Goal: Task Accomplishment & Management: Complete application form

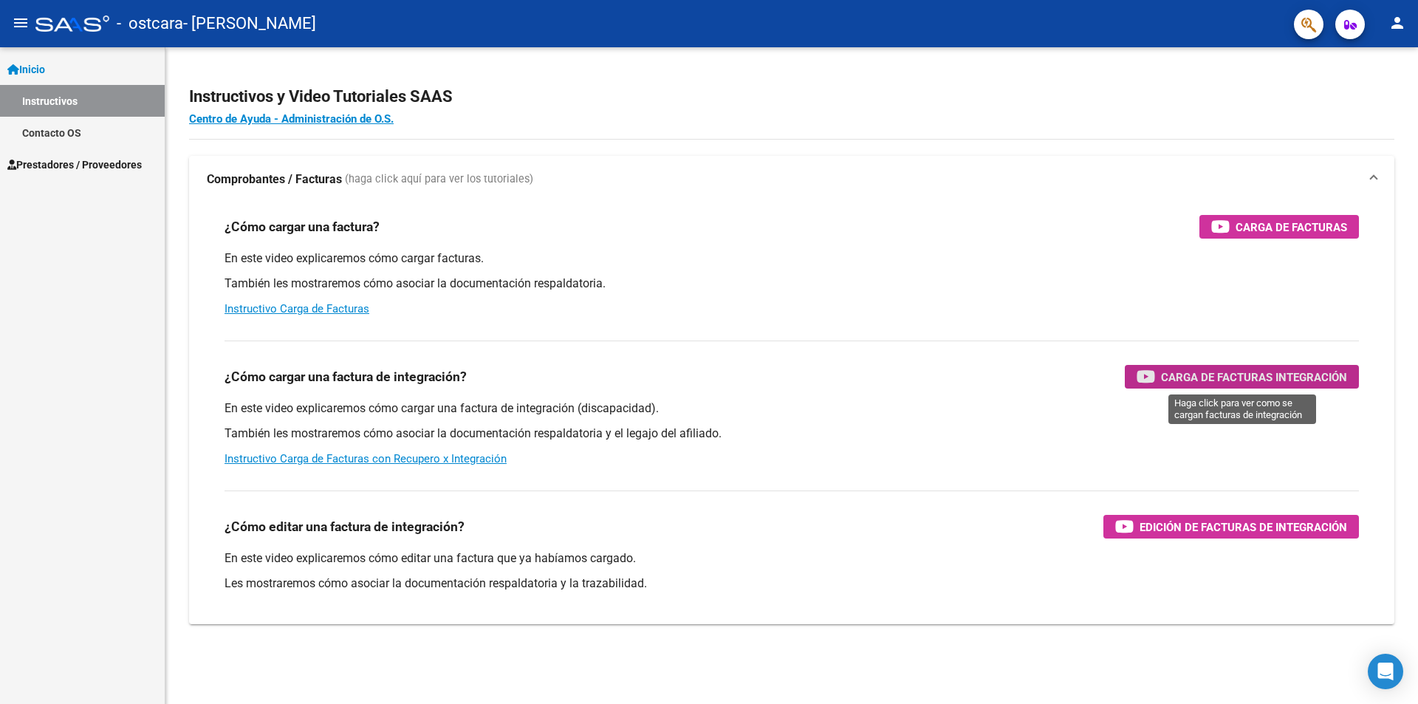
click at [1192, 375] on span "Carga de Facturas Integración" at bounding box center [1254, 377] width 186 height 18
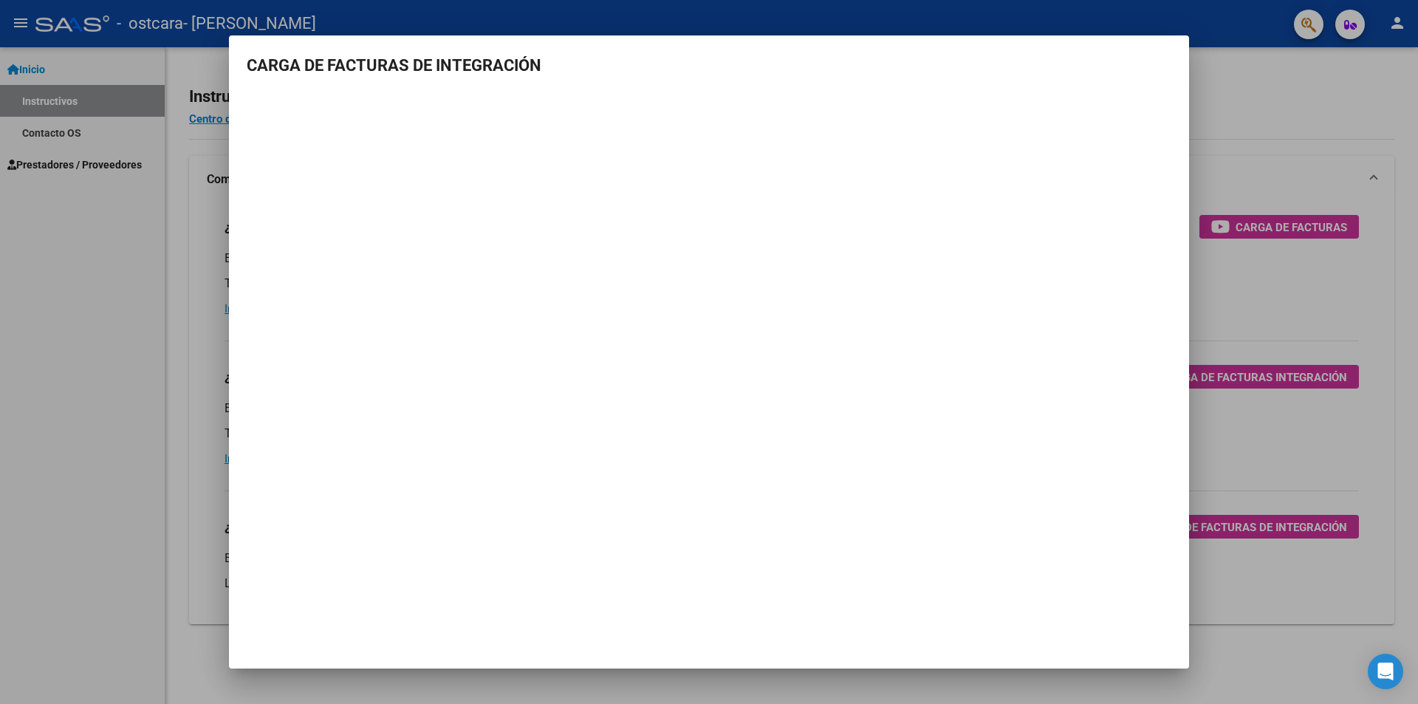
click at [1268, 112] on div at bounding box center [709, 352] width 1418 height 704
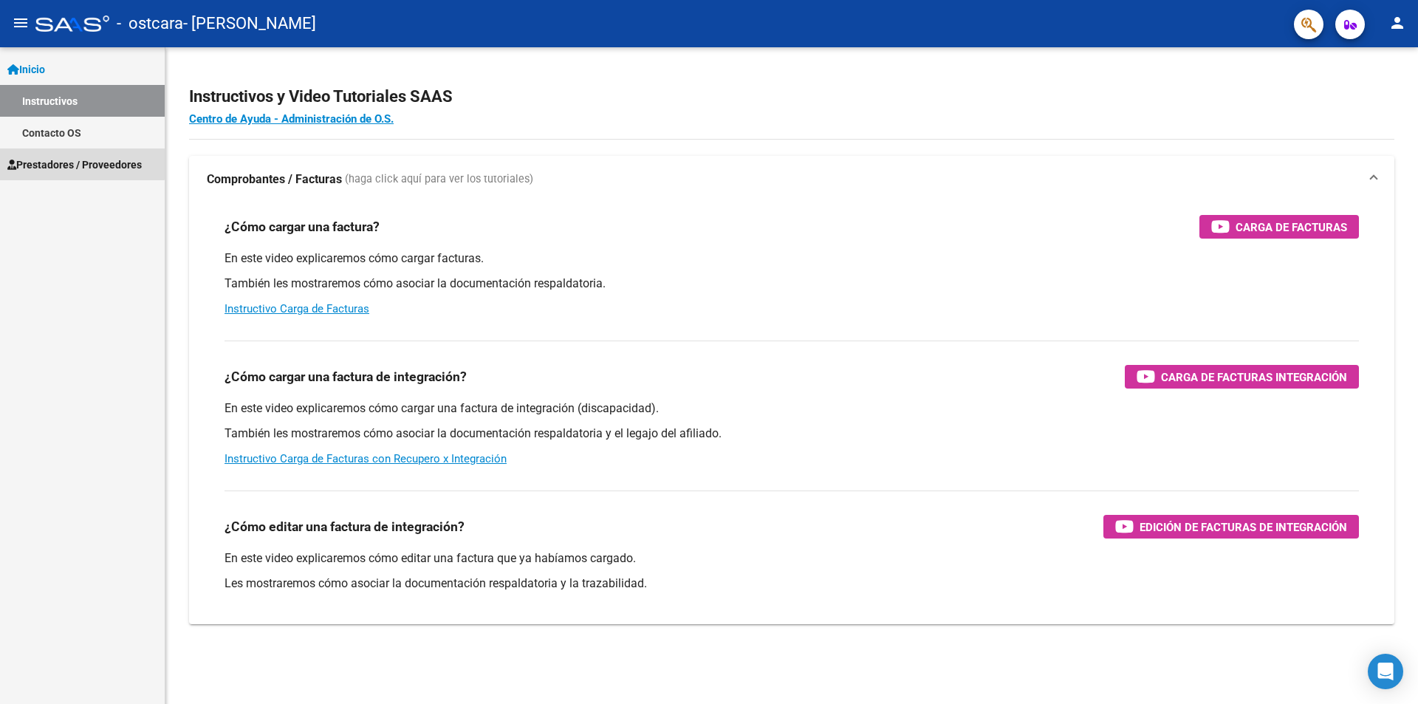
click at [47, 161] on span "Prestadores / Proveedores" at bounding box center [74, 165] width 134 height 16
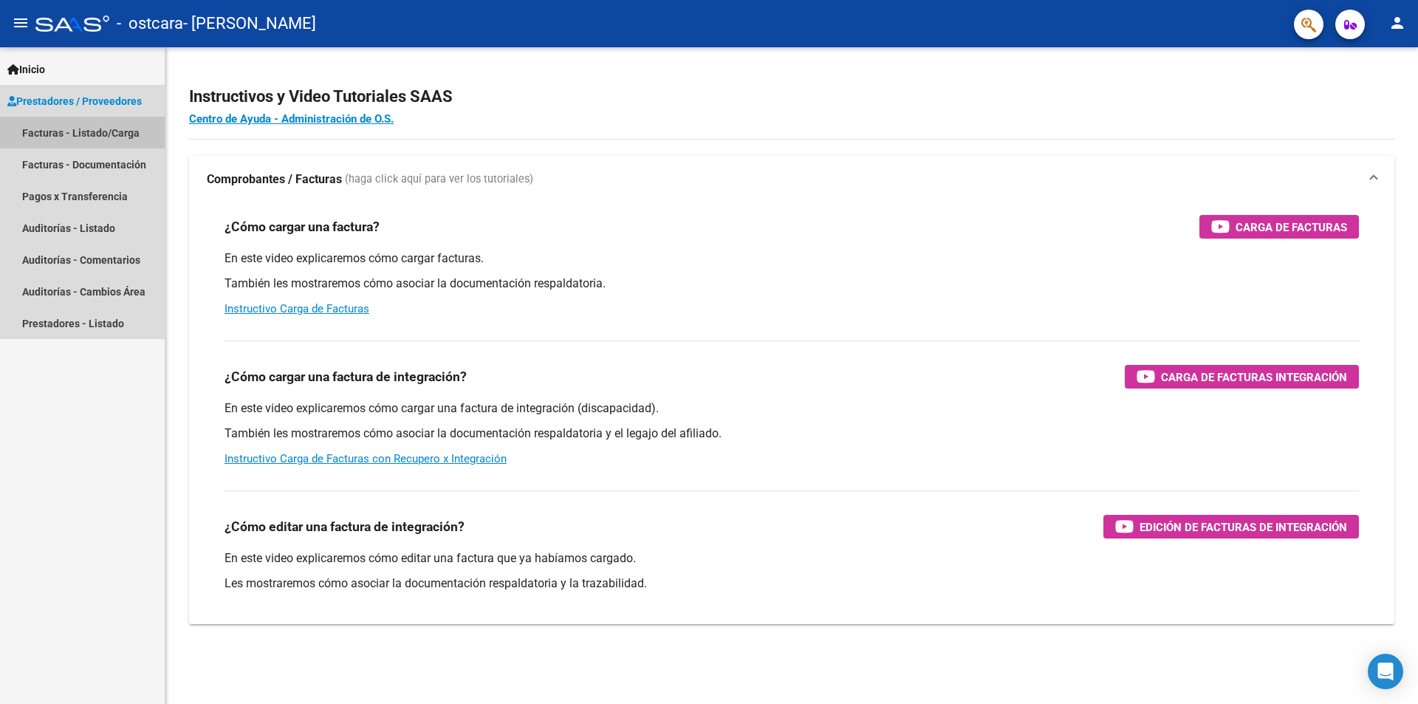
click at [41, 124] on link "Facturas - Listado/Carga" at bounding box center [82, 133] width 165 height 32
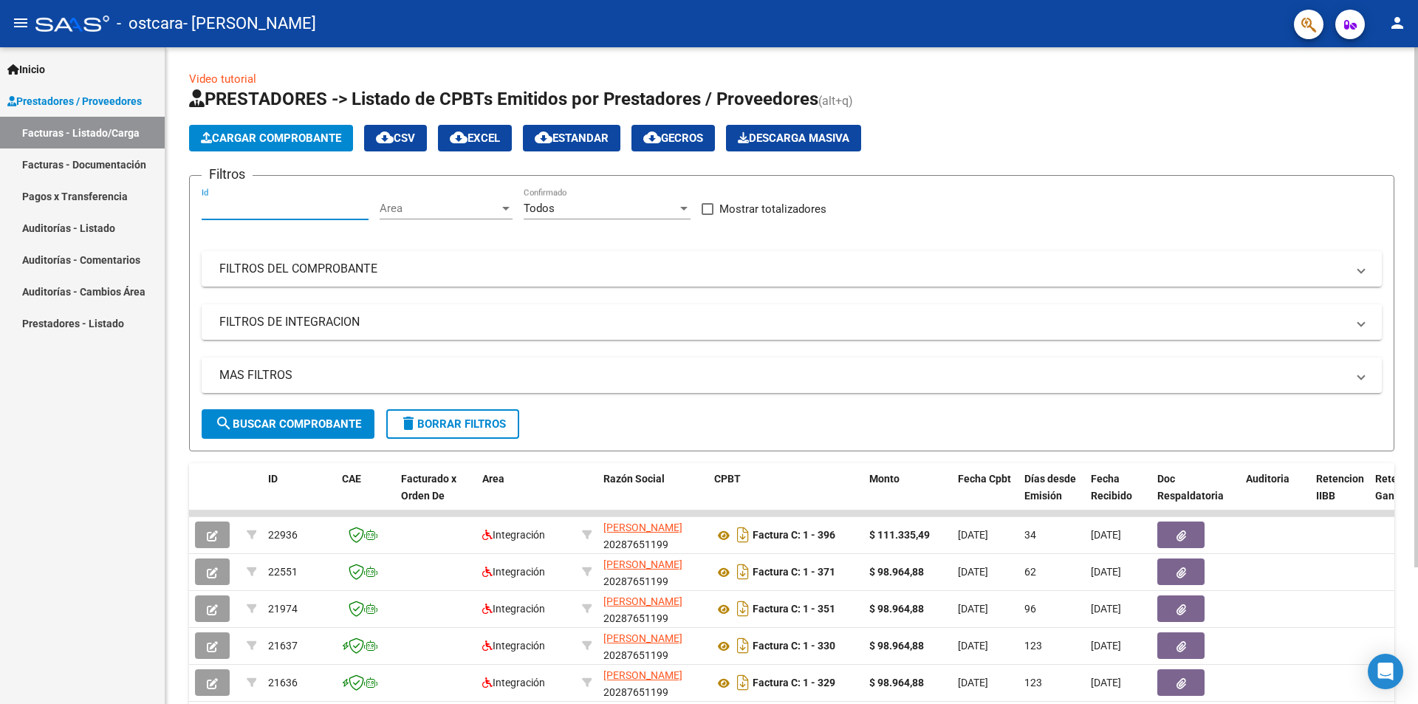
click at [259, 213] on input "Id" at bounding box center [285, 208] width 167 height 13
click at [257, 212] on input "Id" at bounding box center [285, 208] width 167 height 13
click at [256, 137] on span "Cargar Comprobante" at bounding box center [271, 137] width 140 height 13
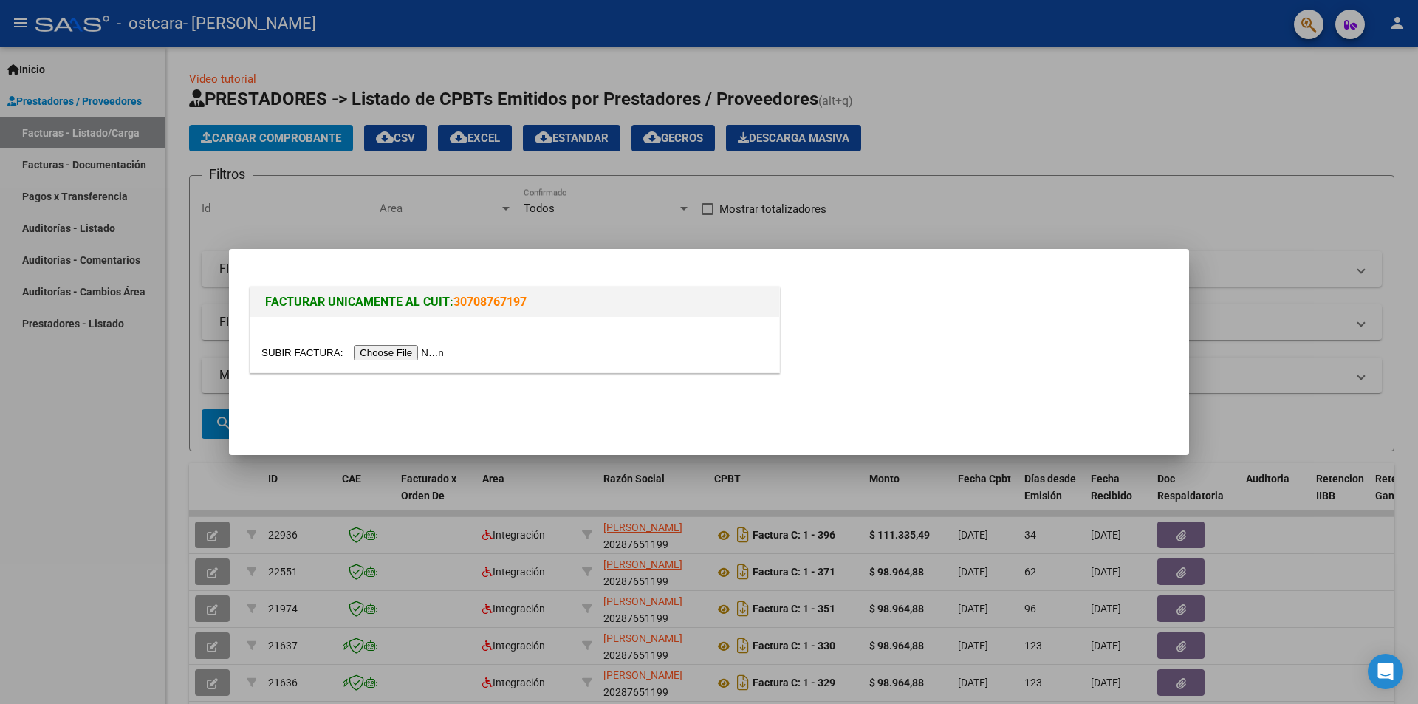
click at [386, 352] on input "file" at bounding box center [354, 353] width 187 height 16
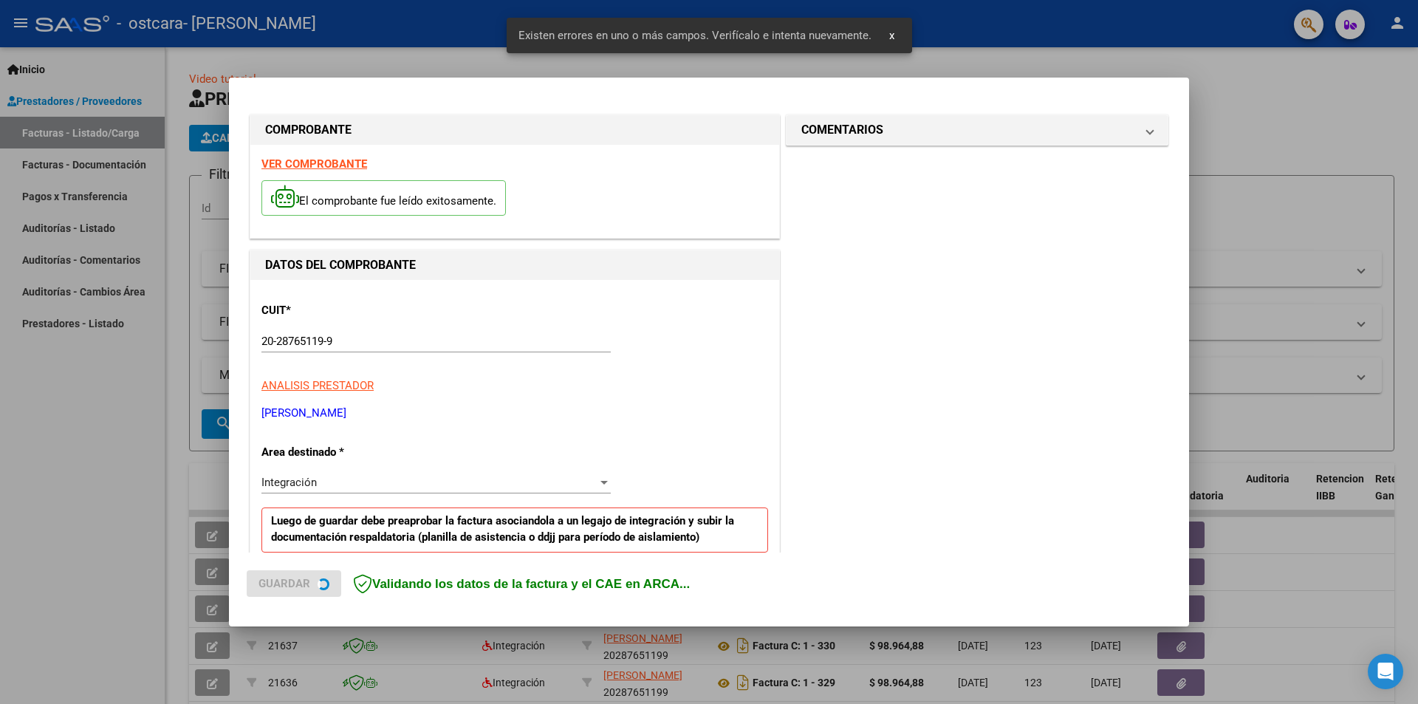
scroll to position [258, 0]
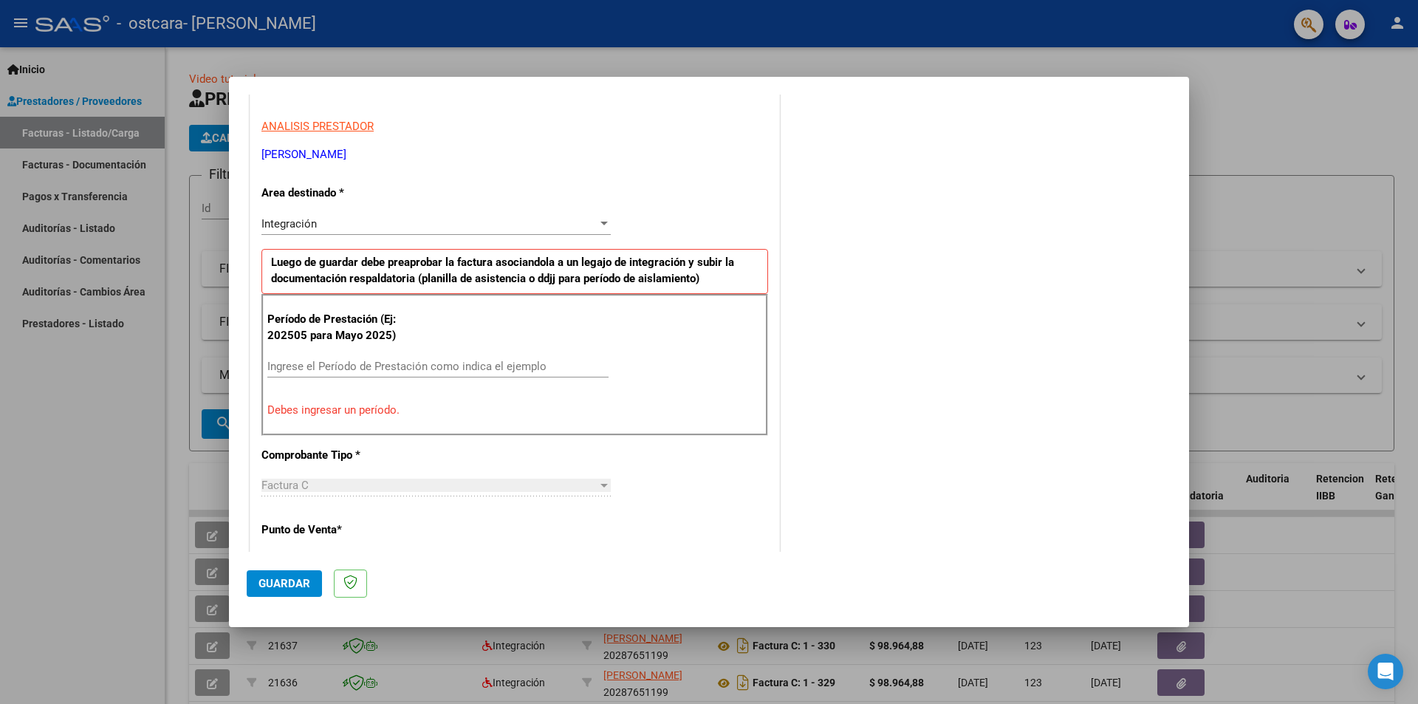
click at [335, 368] on input "Ingrese el Período de Prestación como indica el ejemplo" at bounding box center [437, 366] width 341 height 13
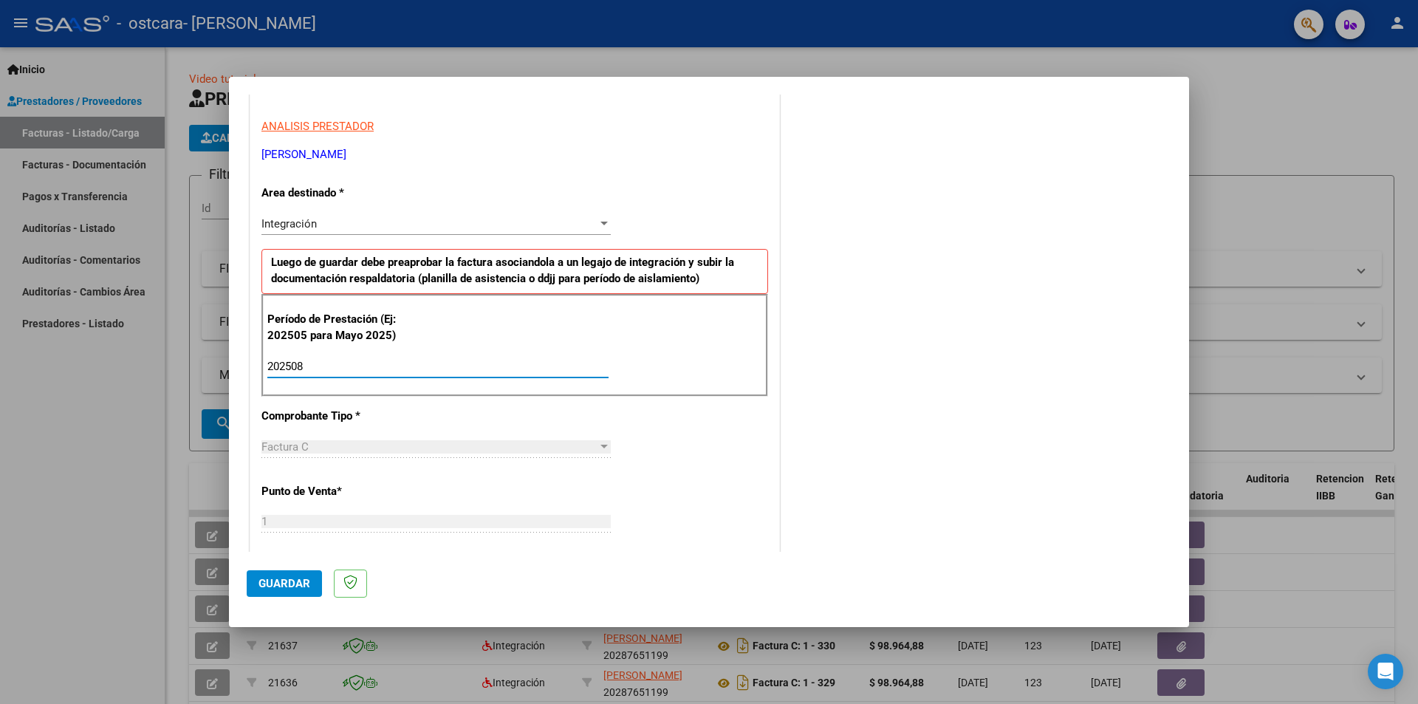
type input "202508"
click at [601, 448] on div at bounding box center [604, 447] width 7 height 4
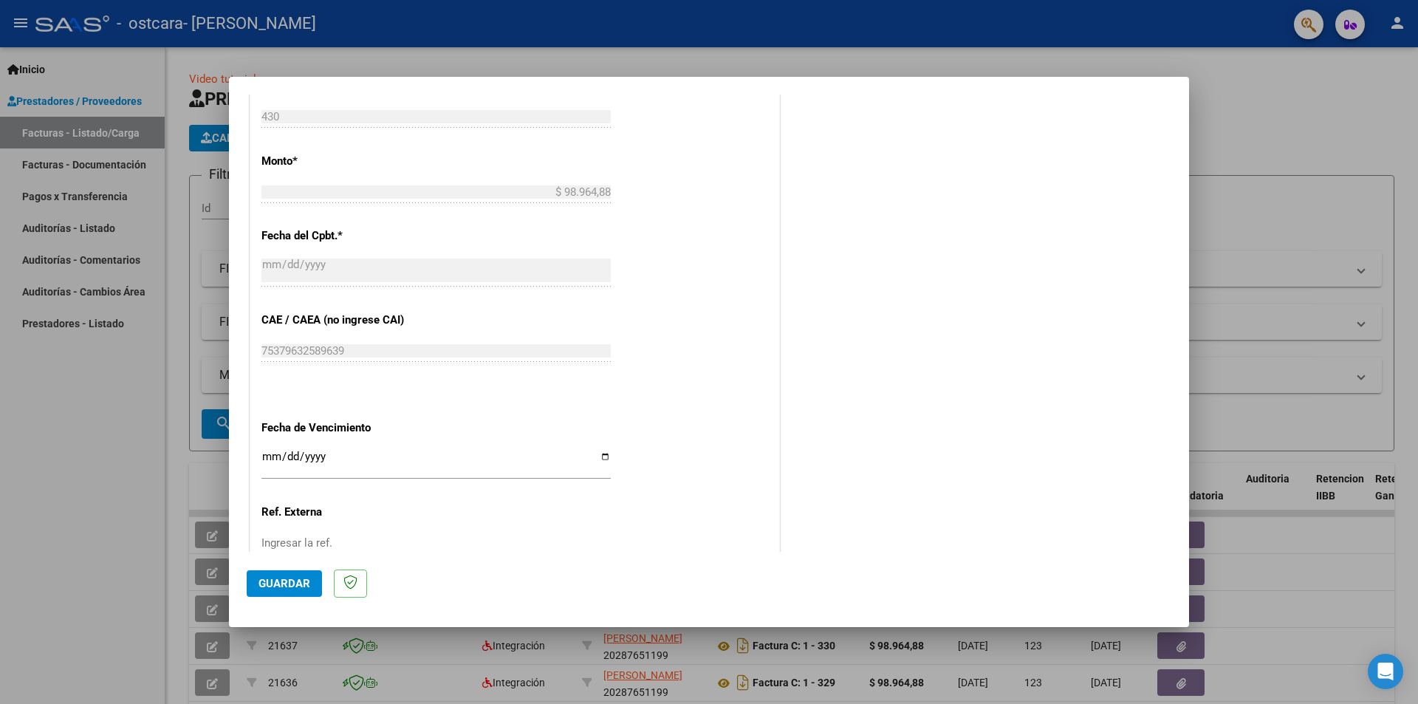
scroll to position [775, 0]
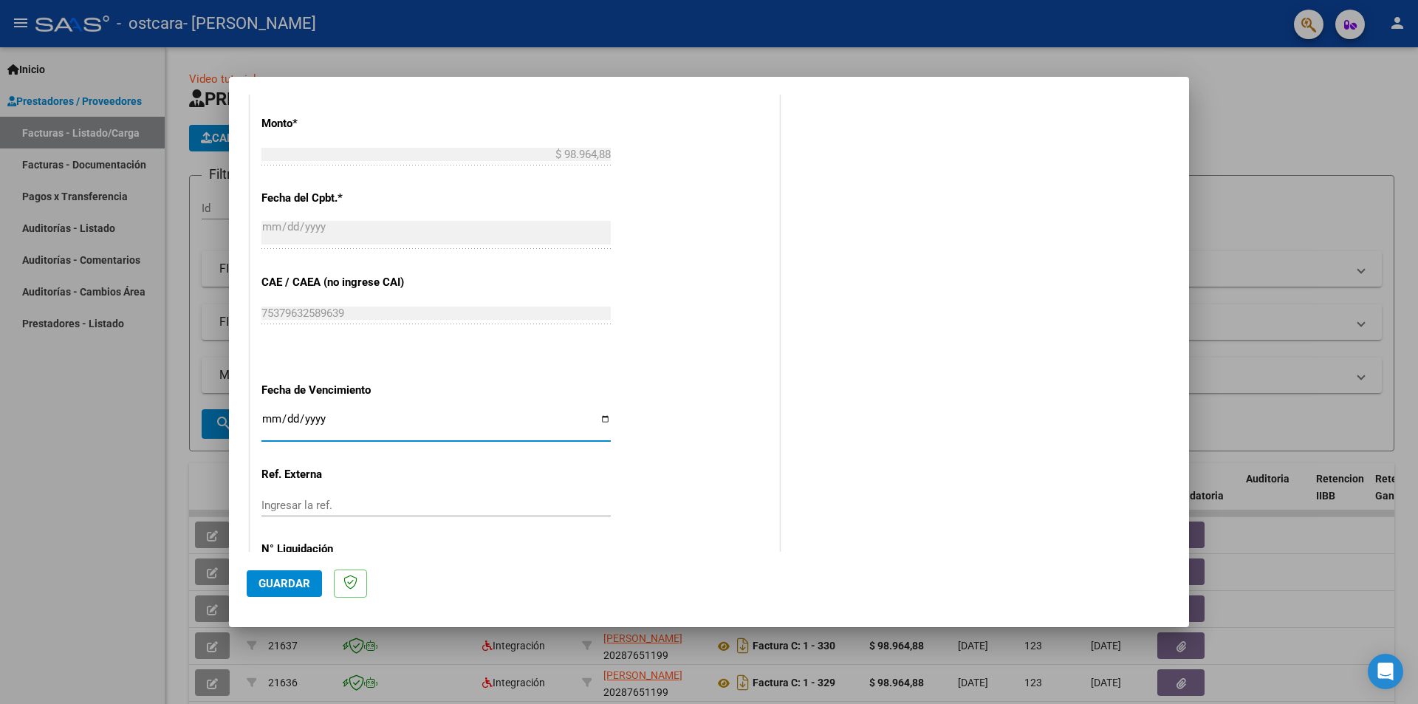
click at [598, 418] on input "Ingresar la fecha" at bounding box center [435, 425] width 349 height 24
type input "[DATE]"
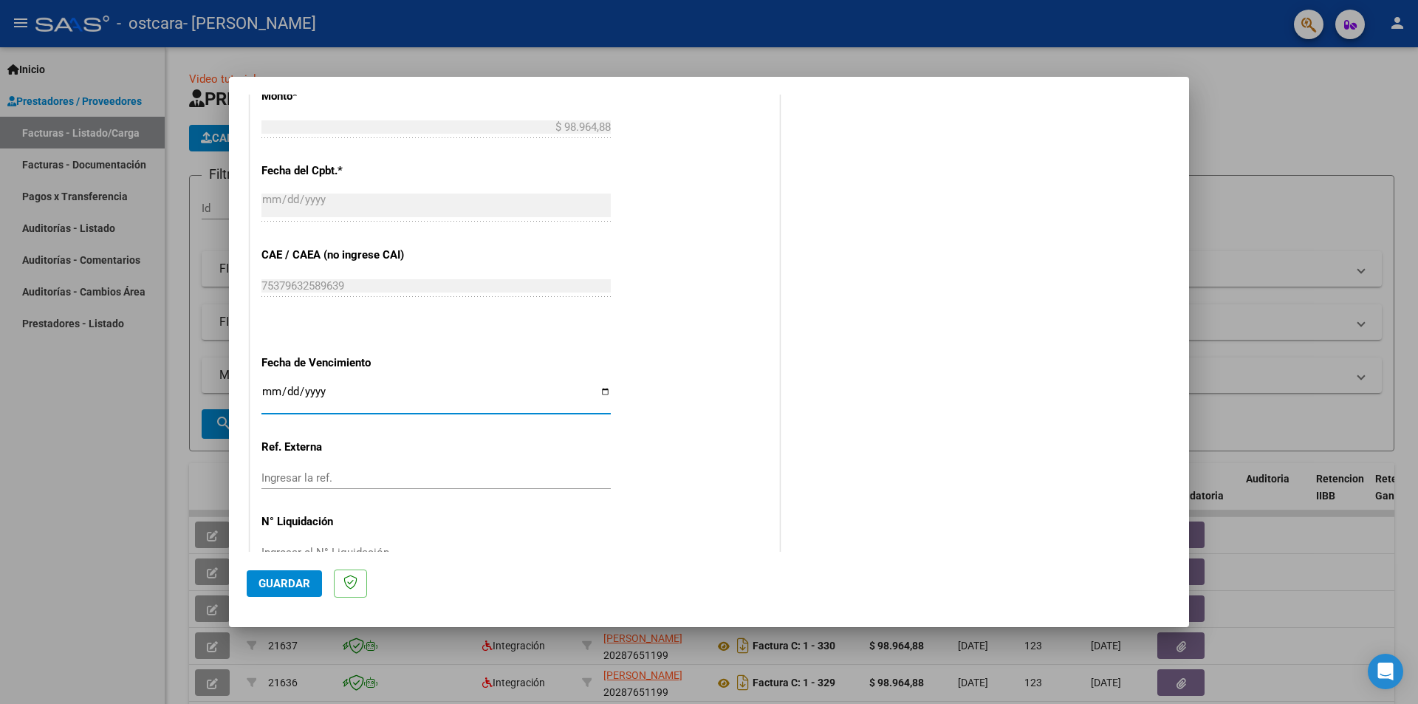
scroll to position [843, 0]
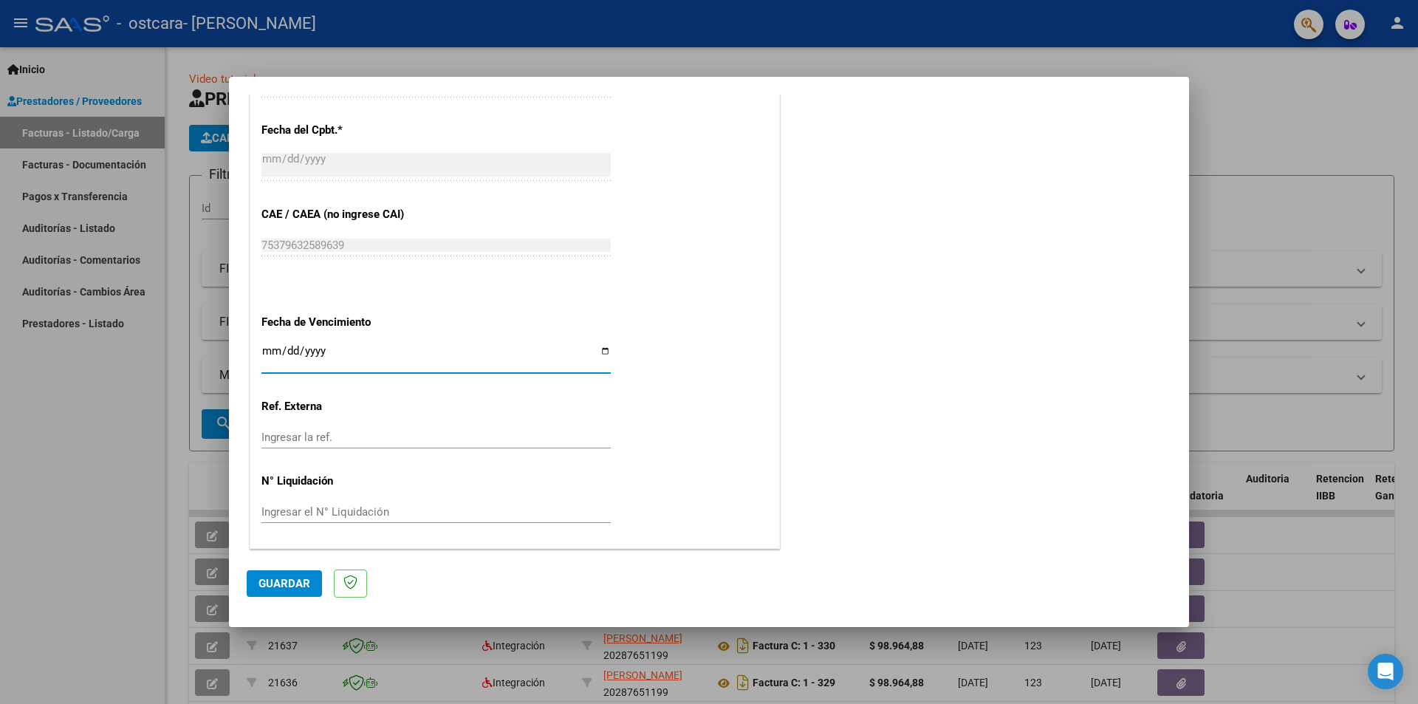
click at [491, 355] on input "[DATE]" at bounding box center [435, 357] width 349 height 24
click at [601, 347] on input "[DATE]" at bounding box center [435, 357] width 349 height 24
click at [341, 349] on input "[DATE]" at bounding box center [435, 357] width 349 height 24
click at [345, 346] on input "[DATE]" at bounding box center [435, 357] width 349 height 24
click at [282, 584] on span "Guardar" at bounding box center [285, 583] width 52 height 13
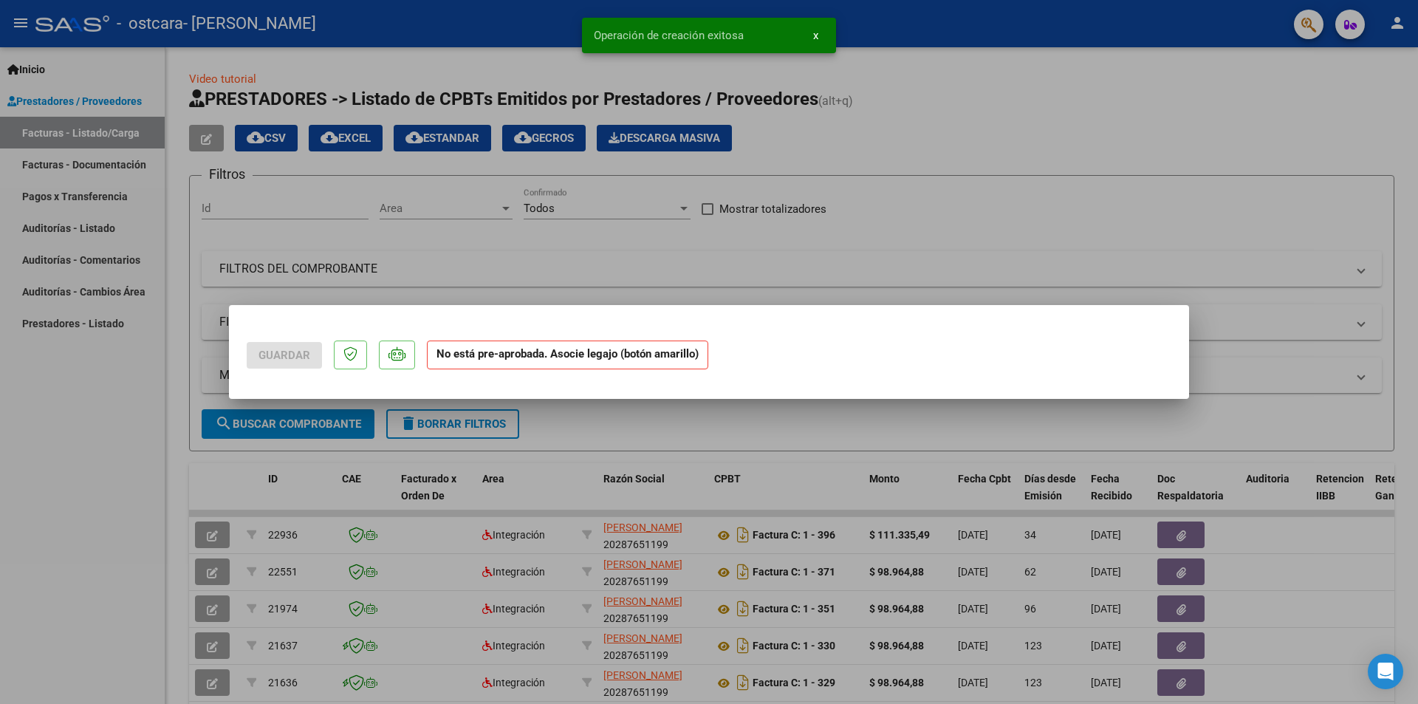
scroll to position [0, 0]
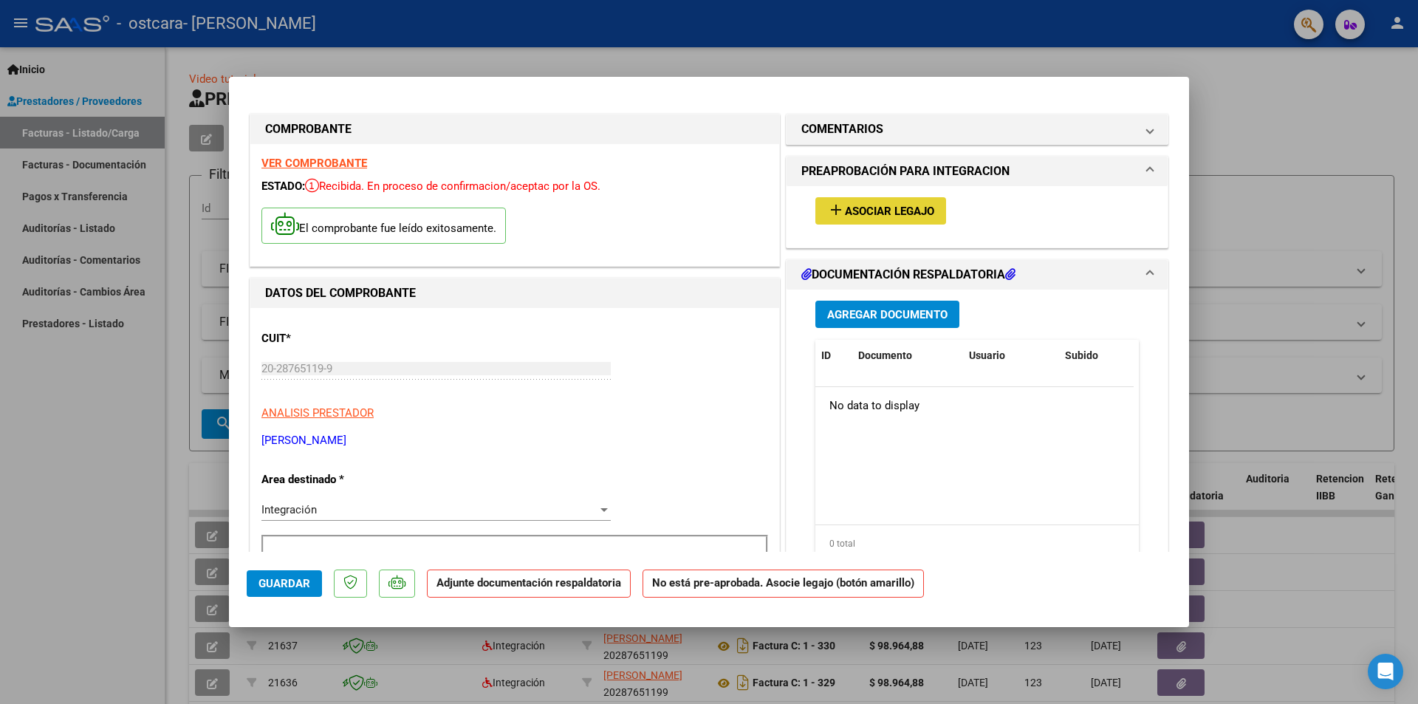
click at [865, 210] on span "Asociar Legajo" at bounding box center [889, 211] width 89 height 13
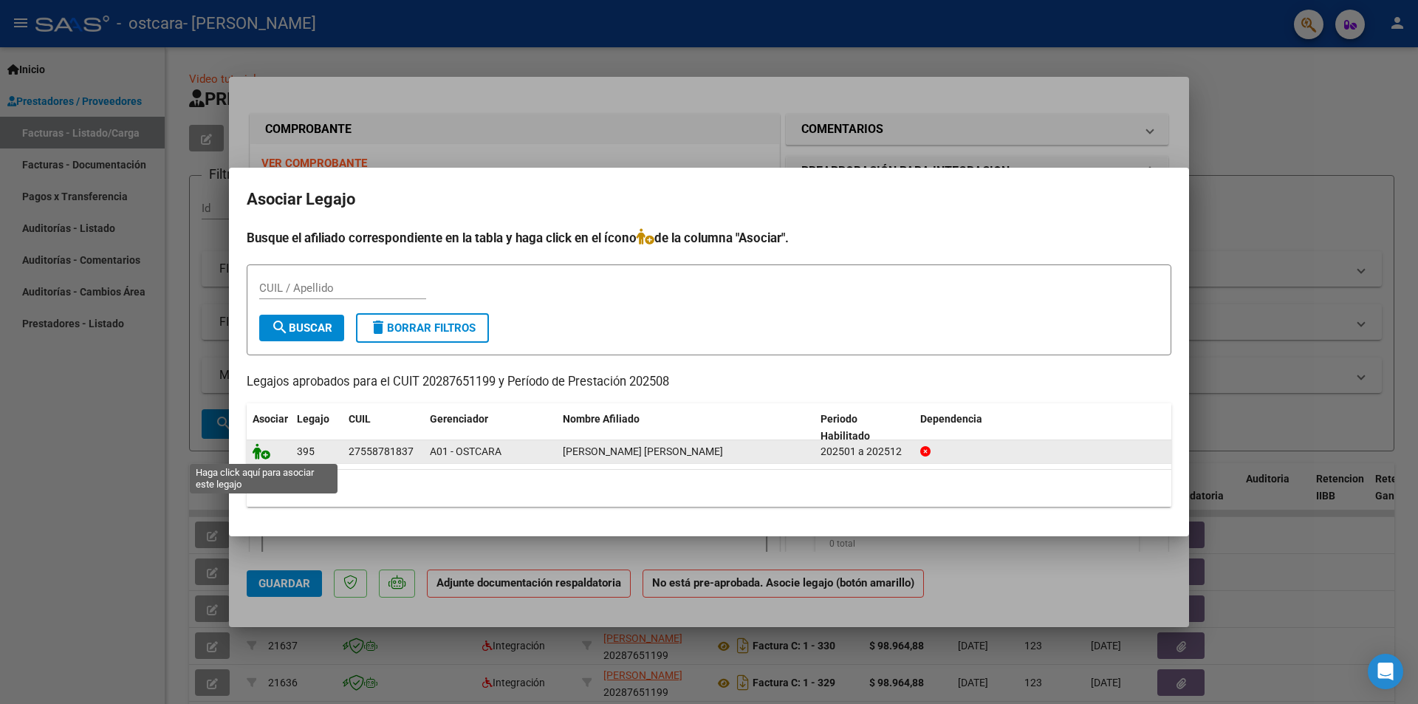
click at [258, 452] on icon at bounding box center [262, 451] width 18 height 16
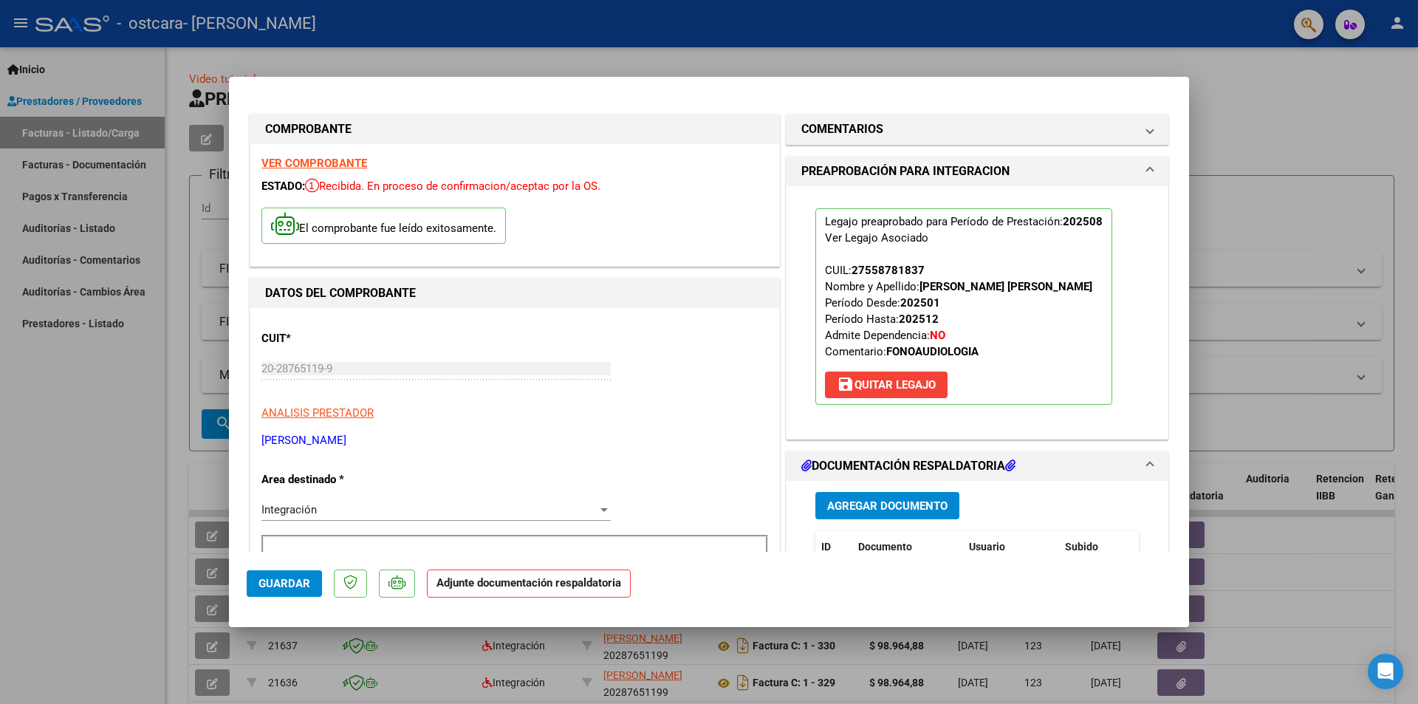
scroll to position [148, 0]
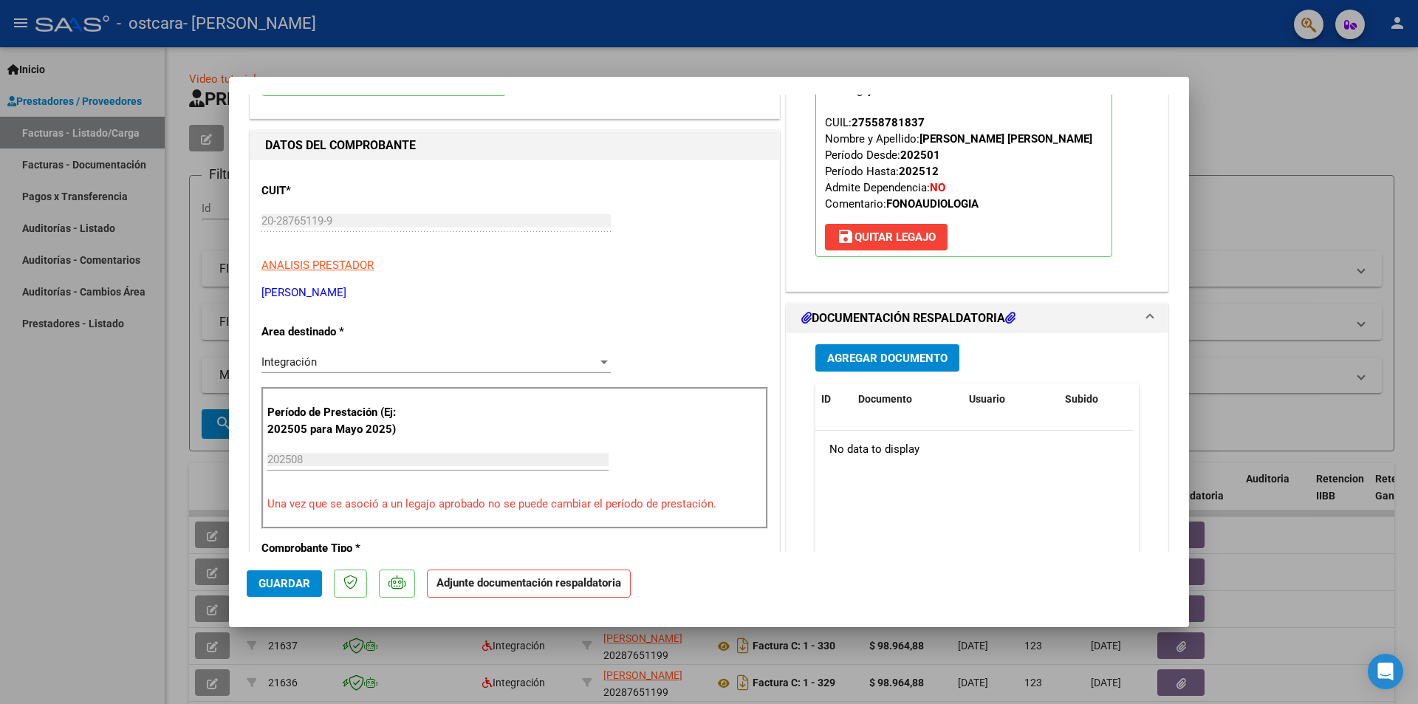
click at [862, 356] on span "Agregar Documento" at bounding box center [887, 358] width 120 height 13
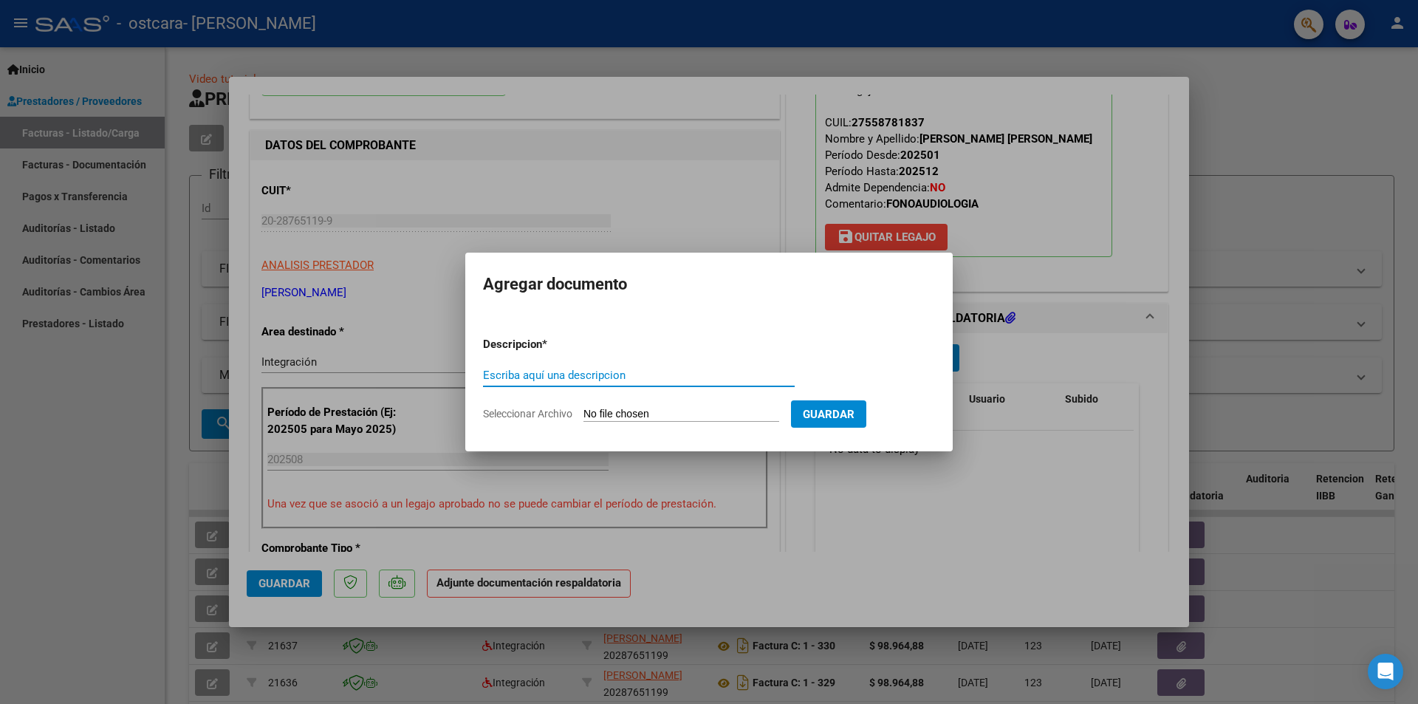
click at [592, 379] on input "Escriba aquí una descripcion" at bounding box center [639, 375] width 312 height 13
type input "planilla de asistencia"
click at [545, 411] on span "Seleccionar Archivo" at bounding box center [527, 414] width 89 height 12
click at [584, 411] on input "Seleccionar Archivo" at bounding box center [682, 415] width 196 height 14
type input "C:\fakepath\[PERSON_NAME].pdf"
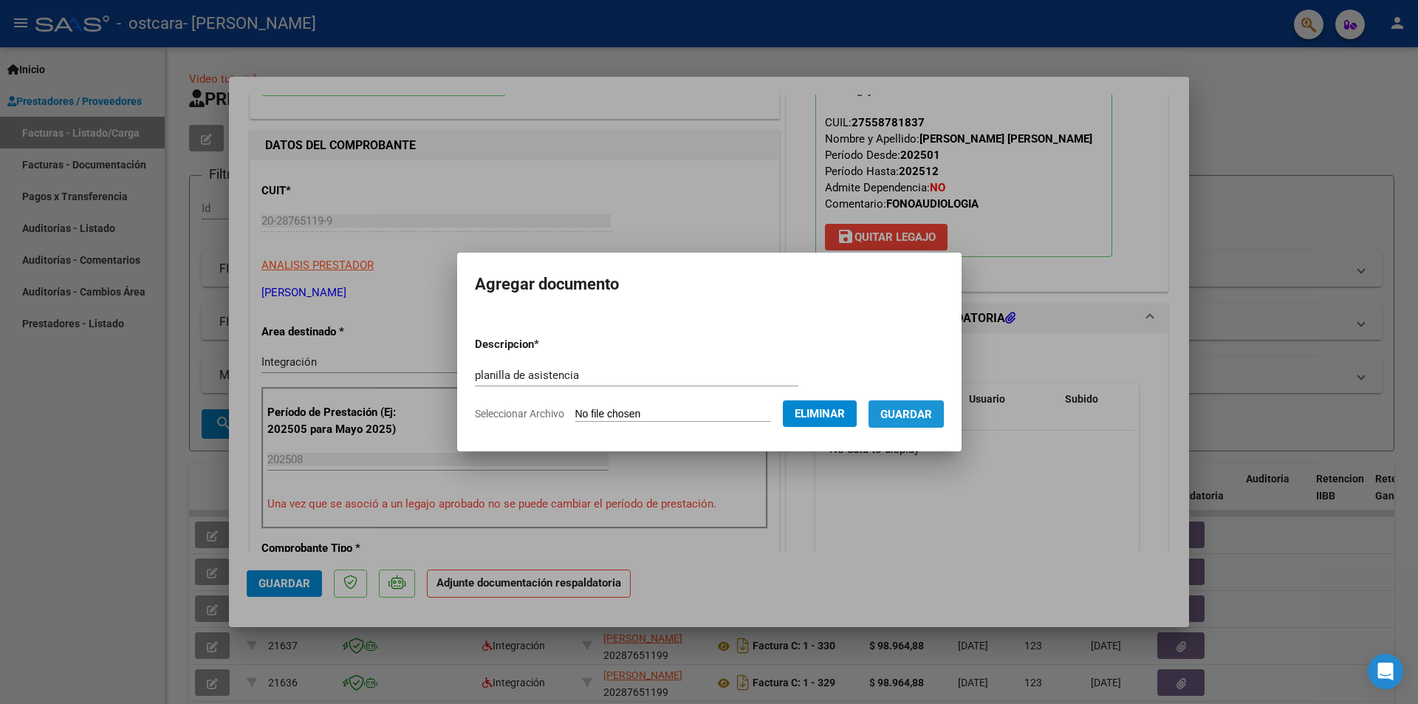
click at [932, 407] on span "Guardar" at bounding box center [906, 413] width 52 height 13
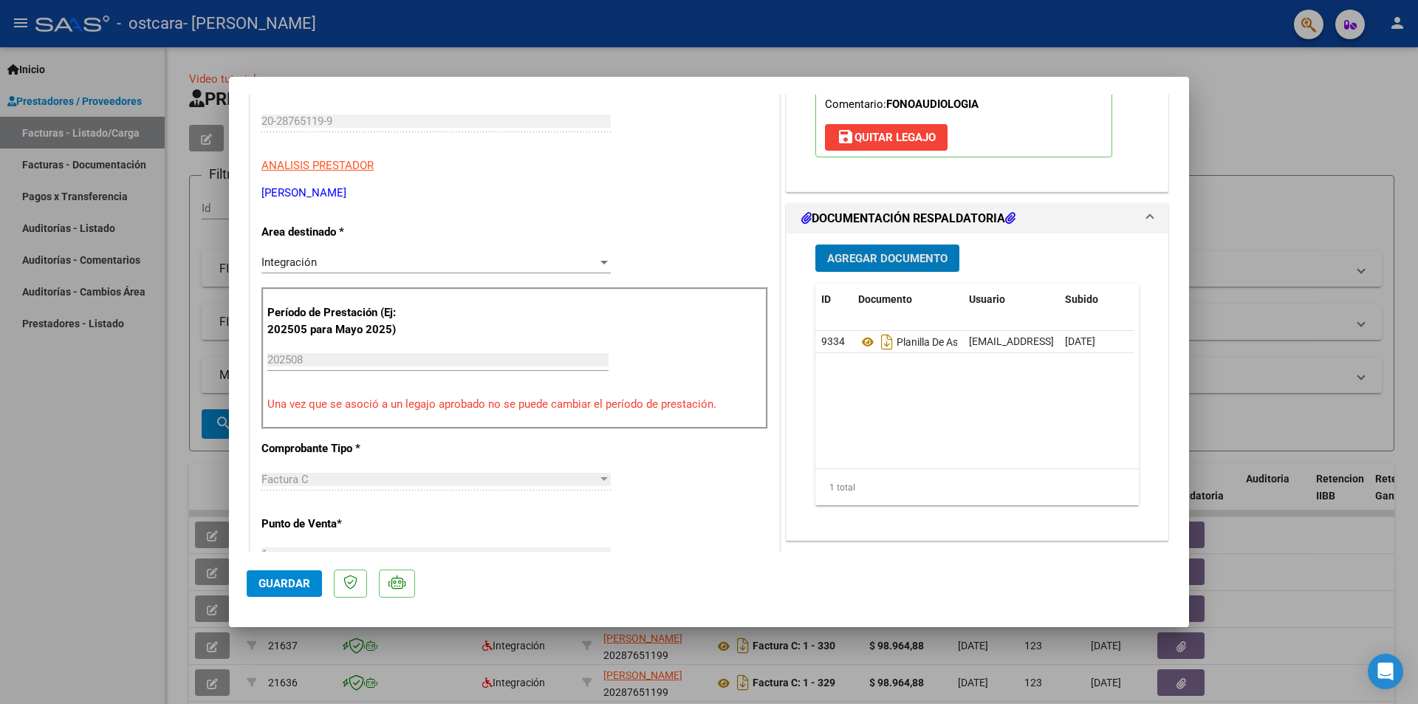
scroll to position [295, 0]
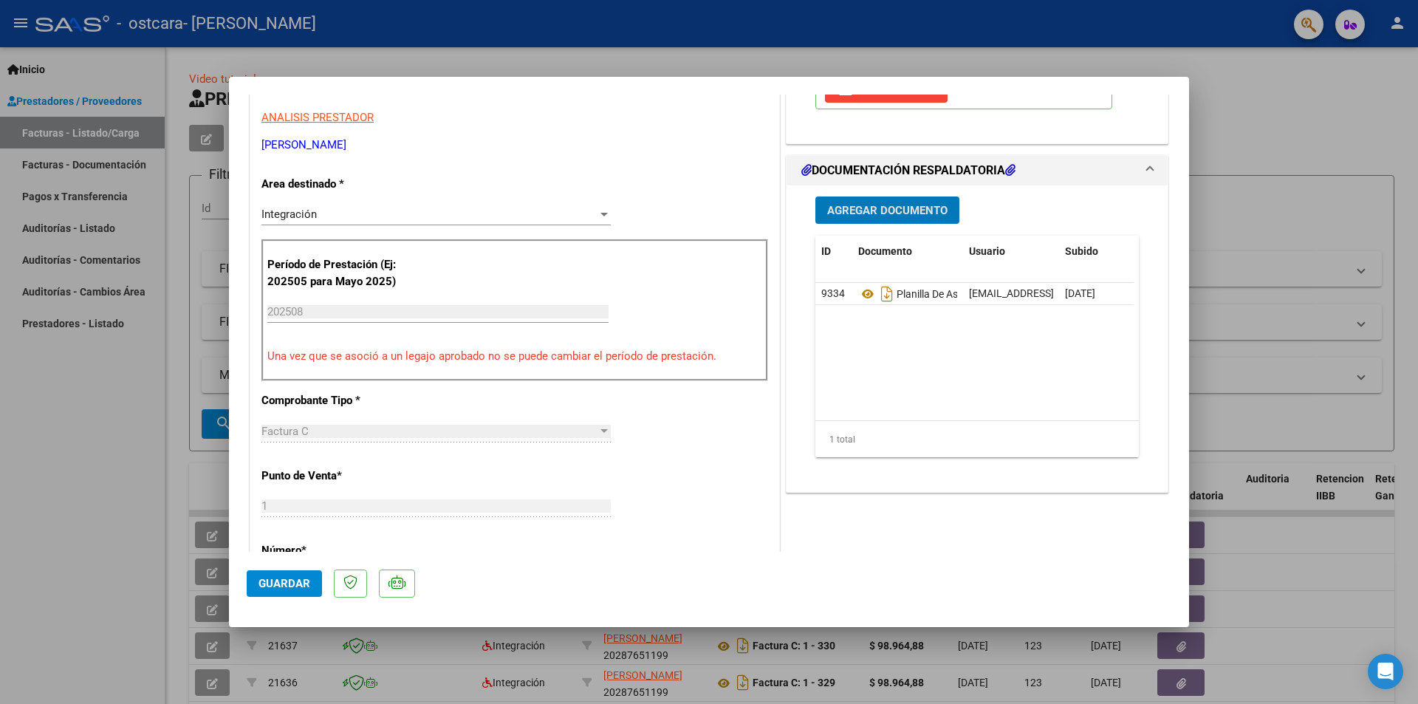
click at [290, 580] on span "Guardar" at bounding box center [285, 583] width 52 height 13
click at [1271, 126] on div at bounding box center [709, 352] width 1418 height 704
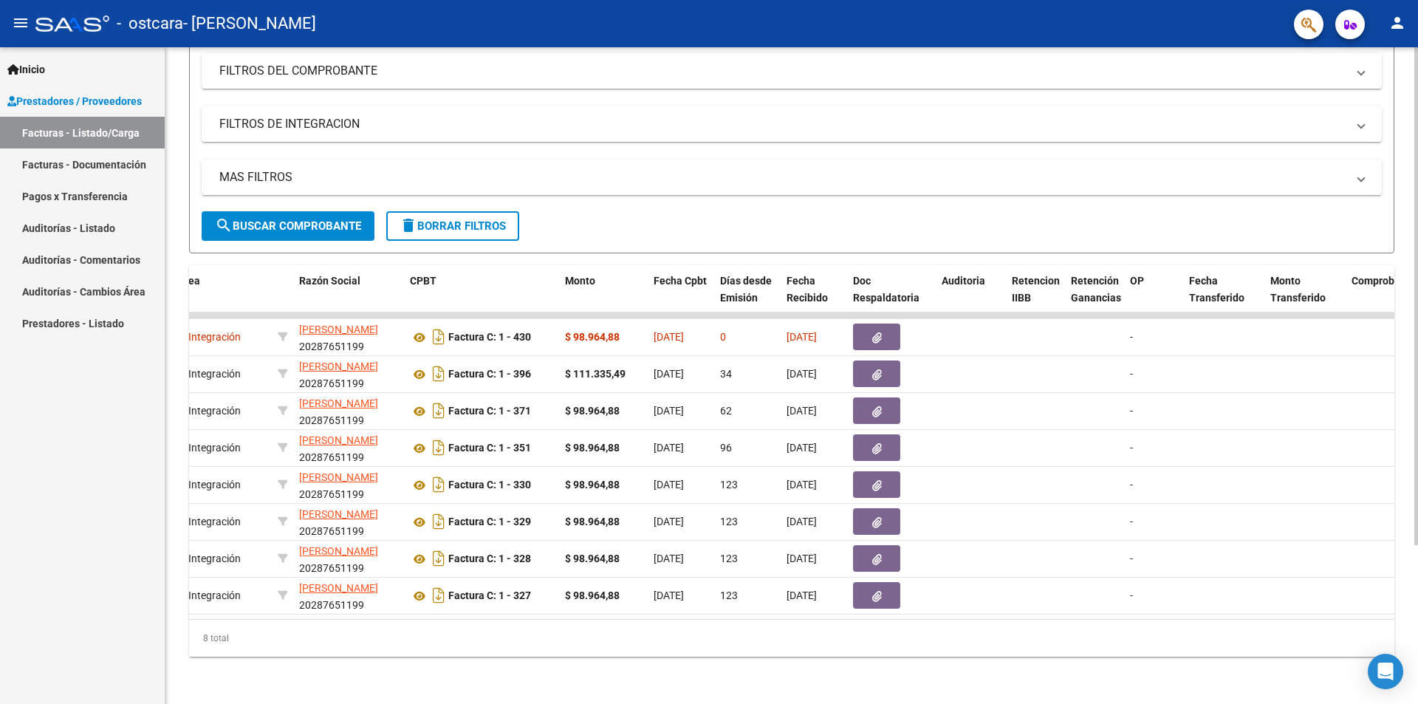
scroll to position [0, 0]
